Goal: Task Accomplishment & Management: Use online tool/utility

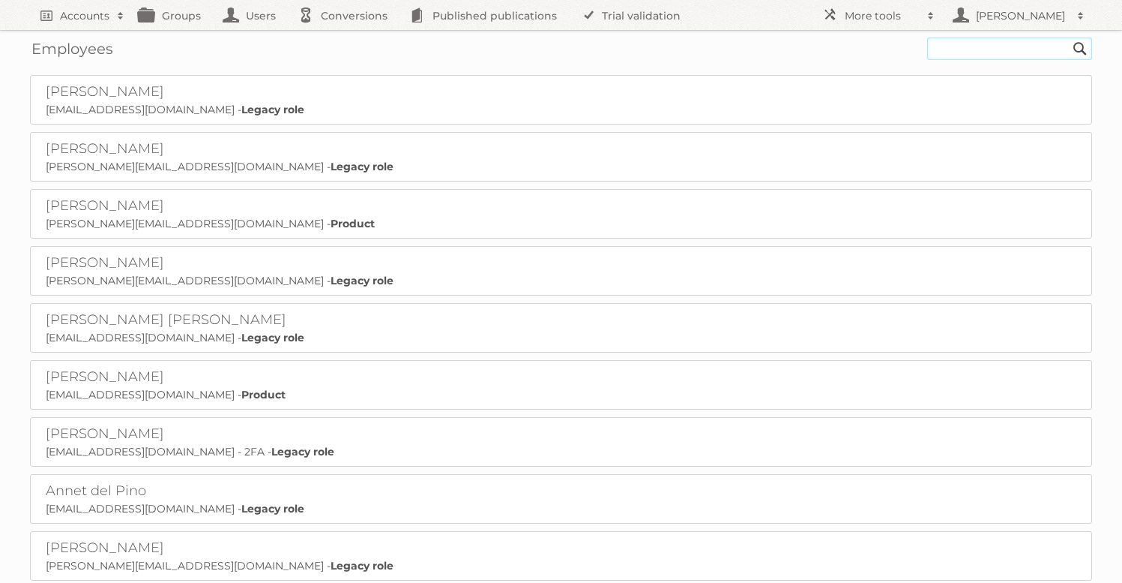
click at [1020, 42] on input "text" at bounding box center [1009, 48] width 165 height 22
click at [75, 13] on h2 "Accounts" at bounding box center [84, 15] width 49 height 15
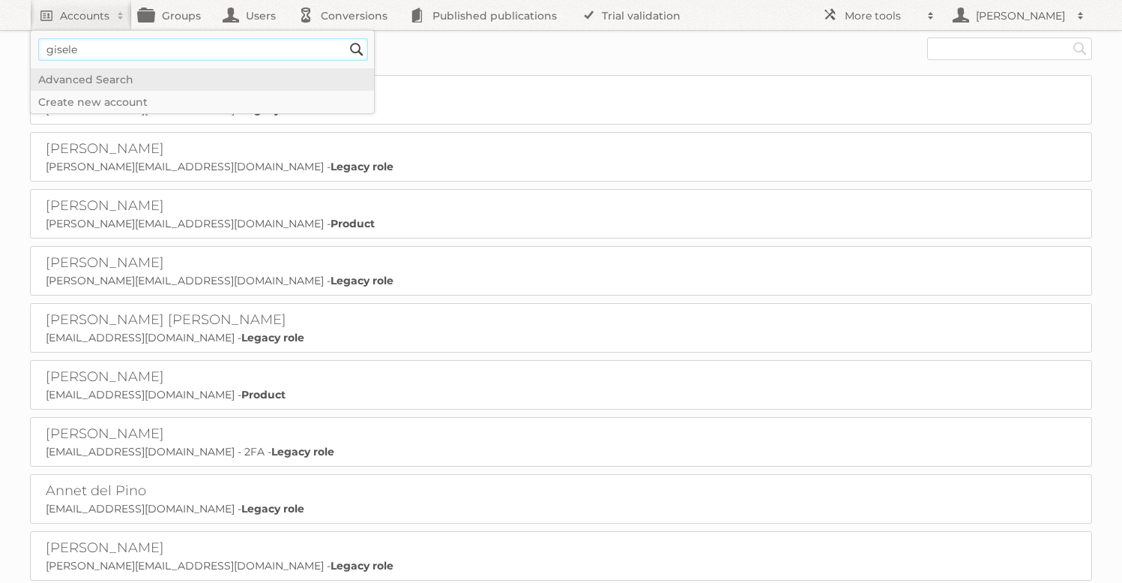
type input"] "gisele"
click at [346, 38] on input "Search" at bounding box center [357, 49] width 22 height 22
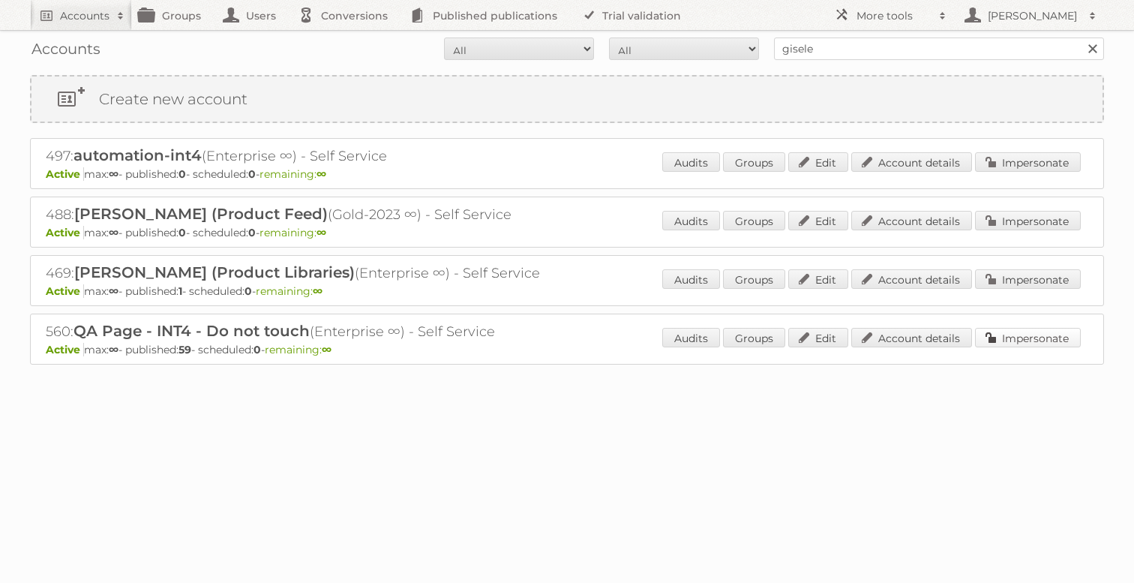
click at [1038, 343] on link "Impersonate" at bounding box center [1028, 337] width 106 height 19
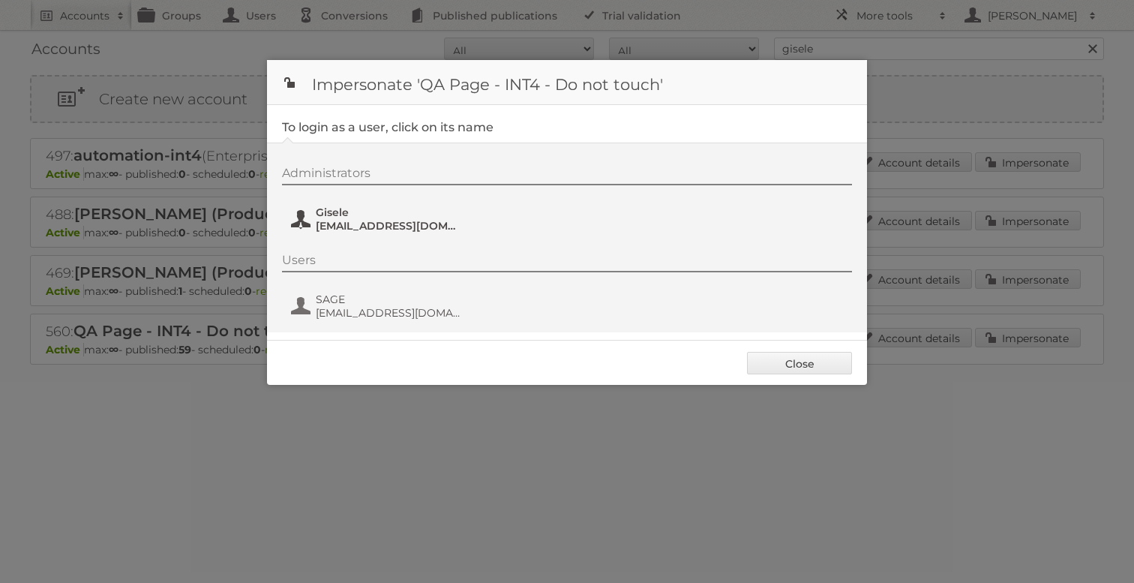
click at [345, 224] on span "Gisele+QA4@publitas.com" at bounding box center [388, 225] width 145 height 13
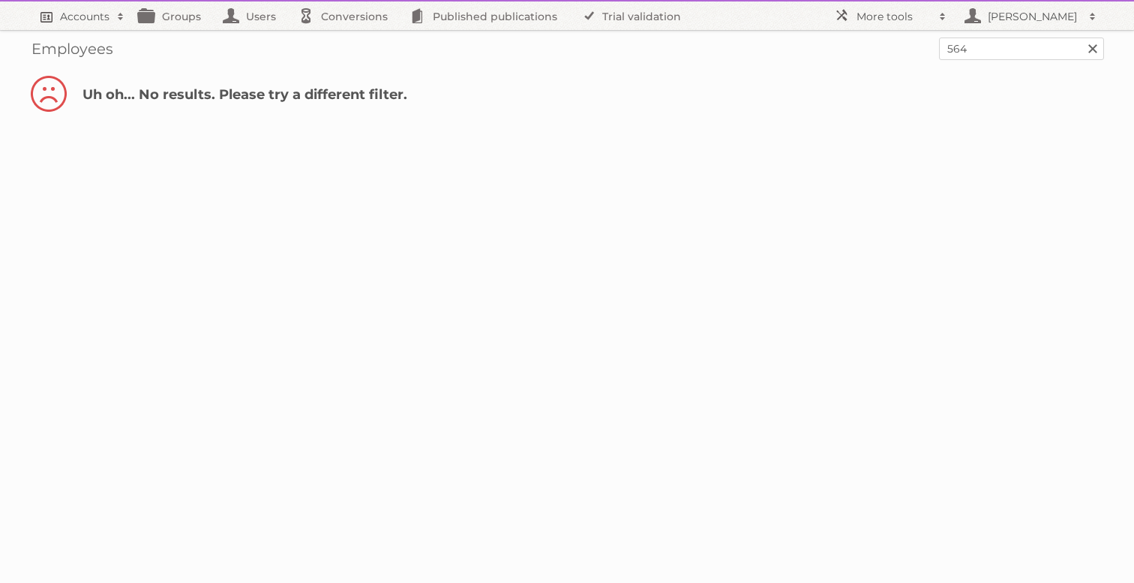
click at [62, 17] on h2 "Accounts" at bounding box center [84, 16] width 49 height 15
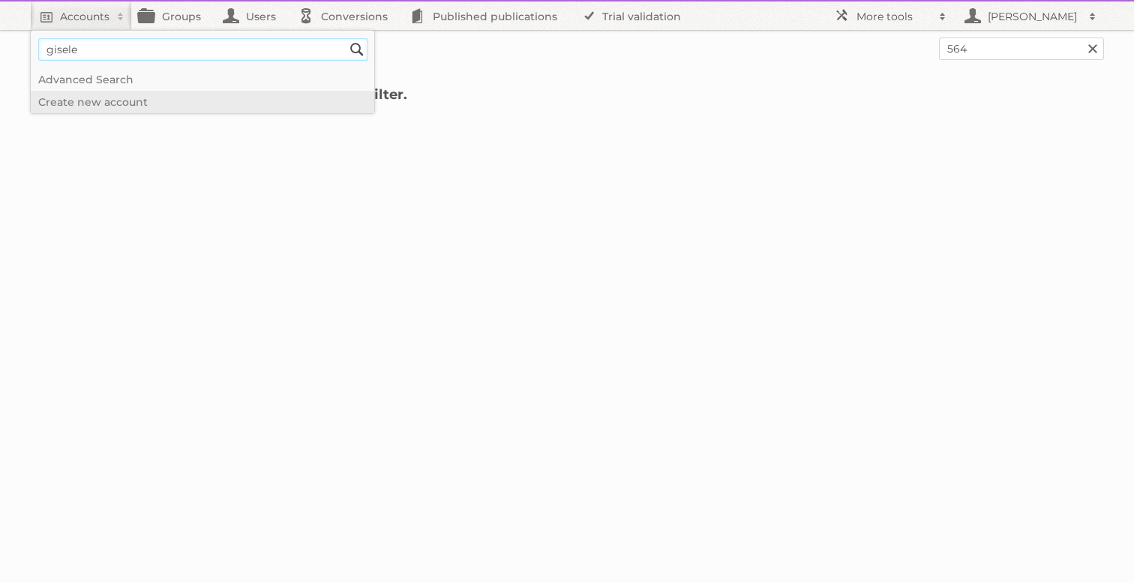
type input"] "gisele"
click at [346, 38] on input "Search" at bounding box center [357, 49] width 22 height 22
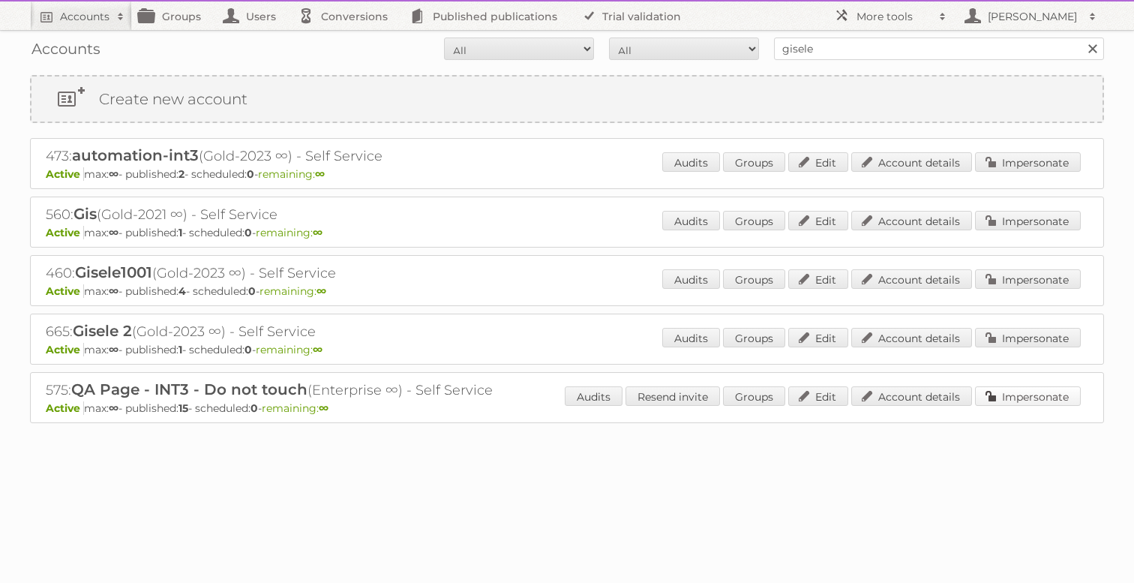
click at [988, 393] on link "Impersonate" at bounding box center [1028, 395] width 106 height 19
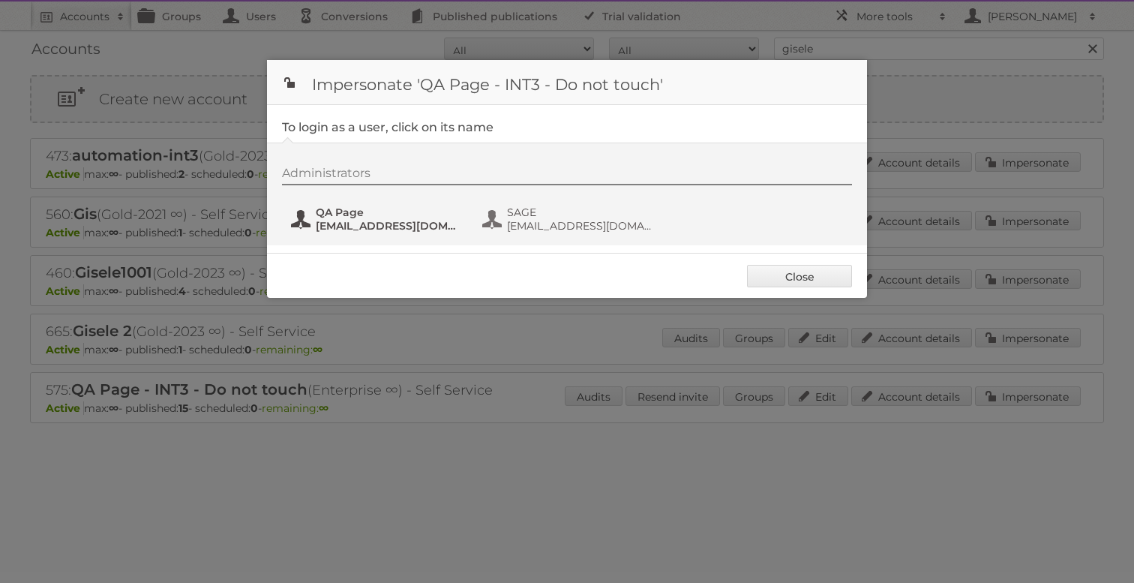
click at [364, 226] on span "[EMAIL_ADDRESS][DOMAIN_NAME]" at bounding box center [388, 225] width 145 height 13
